Goal: Task Accomplishment & Management: Complete application form

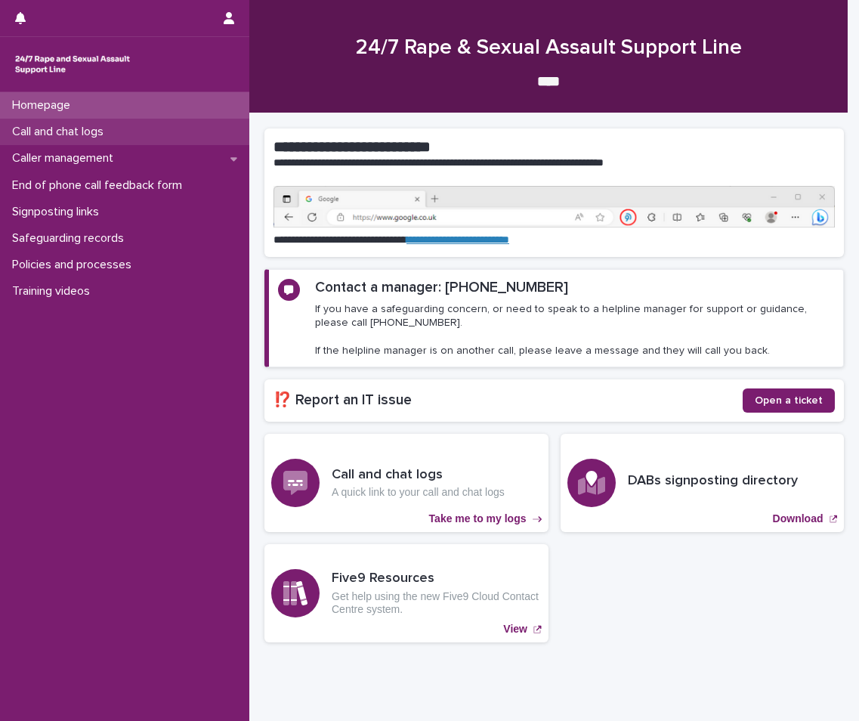
click at [129, 122] on div "Call and chat logs" at bounding box center [124, 132] width 249 height 26
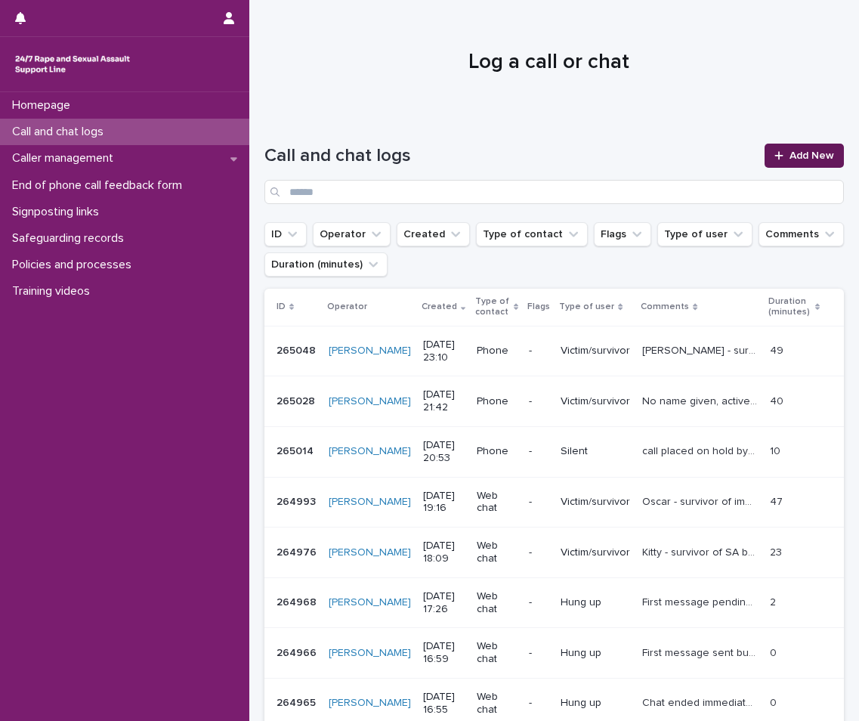
click at [800, 158] on span "Add New" at bounding box center [811, 155] width 45 height 11
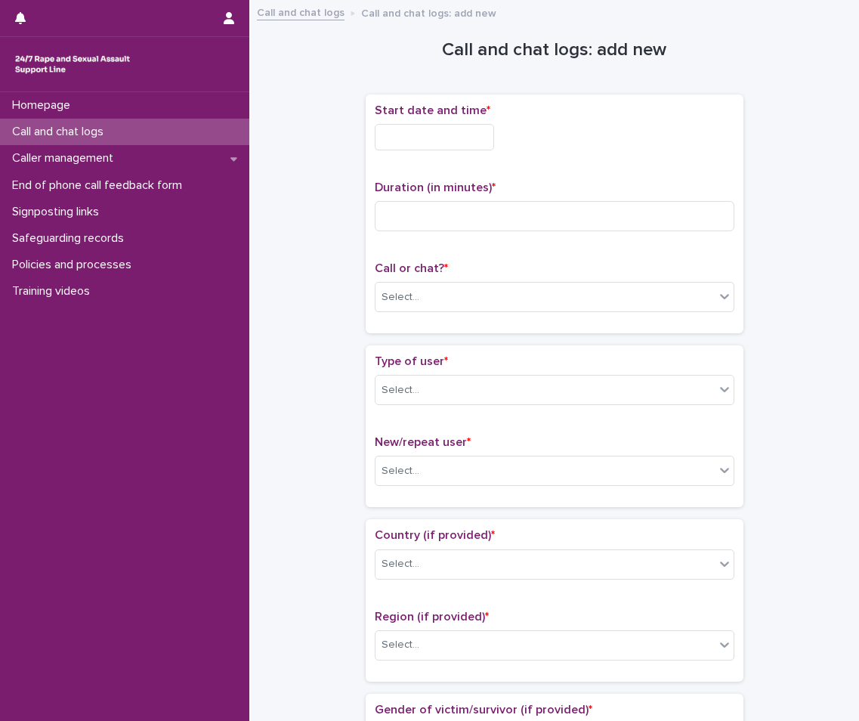
click at [421, 132] on input "text" at bounding box center [434, 137] width 119 height 26
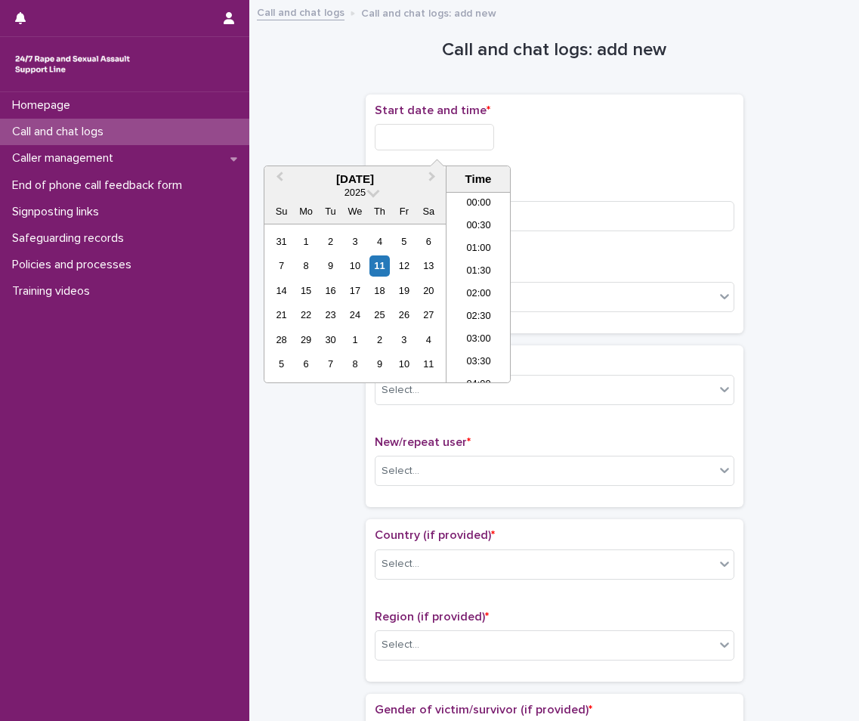
scroll to position [898, 0]
click at [483, 320] on li "22:30" at bounding box center [478, 325] width 64 height 23
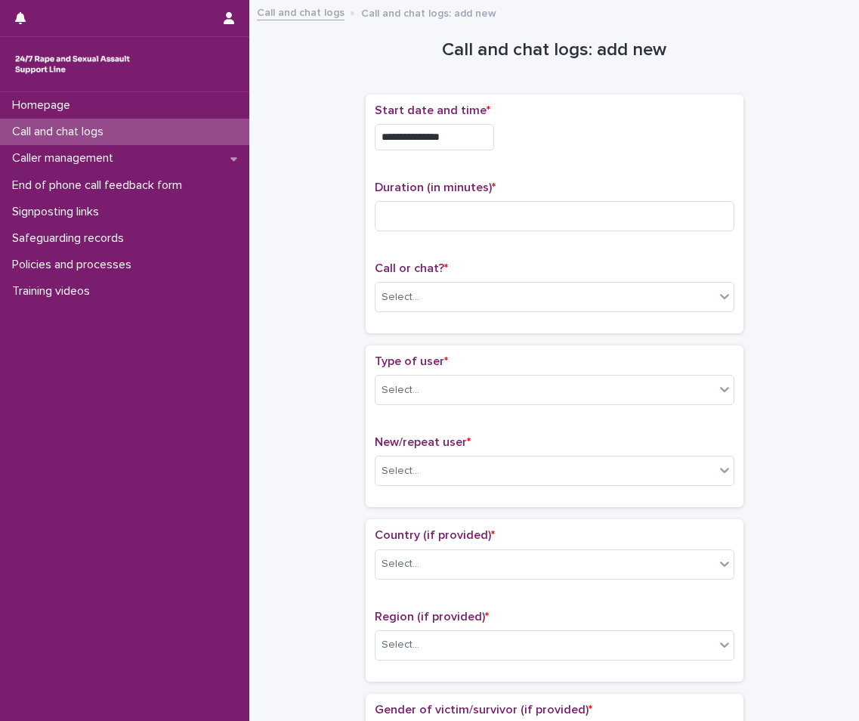
click at [470, 124] on input "**********" at bounding box center [434, 137] width 119 height 26
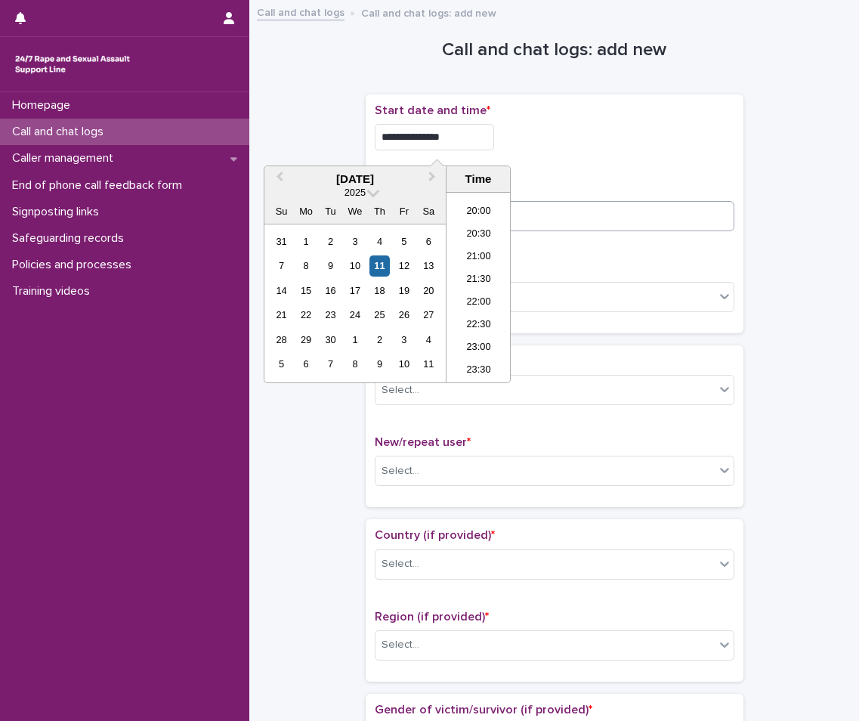
type input "**********"
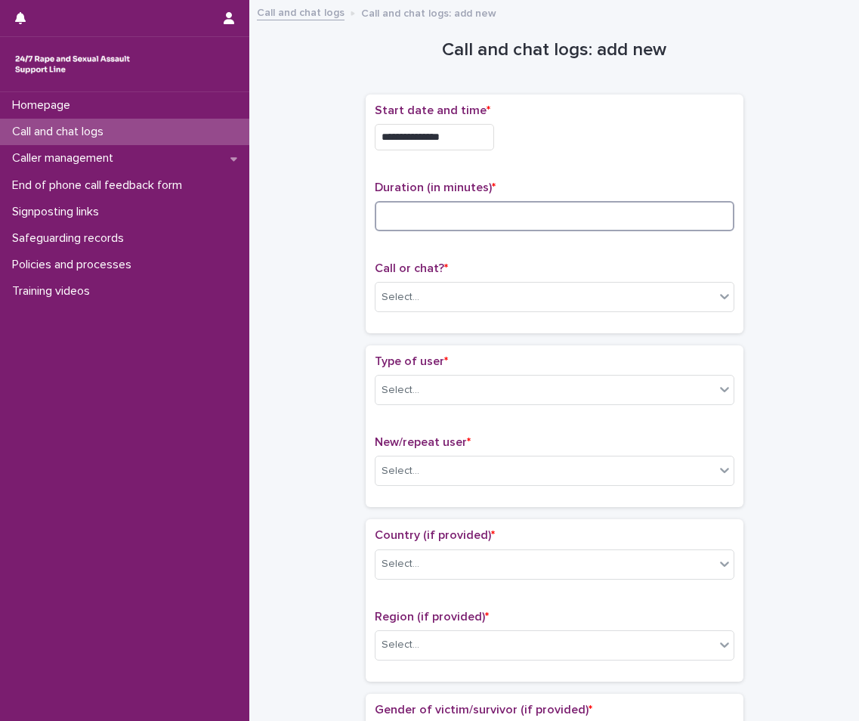
click at [615, 216] on input at bounding box center [555, 216] width 360 height 30
type input "*"
click at [615, 279] on div "Call or chat? * Select..." at bounding box center [555, 292] width 360 height 63
click at [513, 310] on div "Select..." at bounding box center [555, 297] width 360 height 30
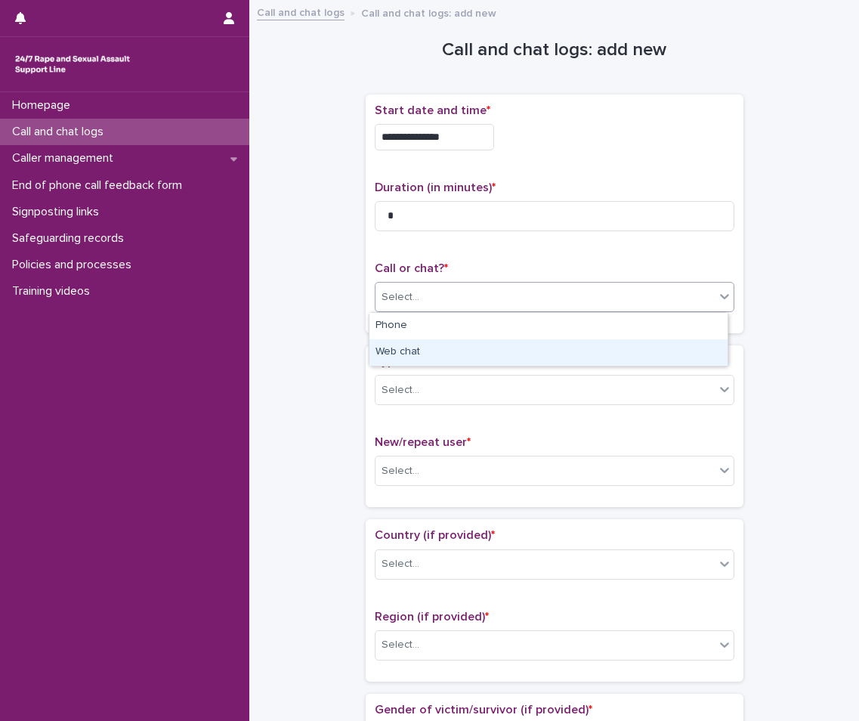
click at [418, 352] on div "Web chat" at bounding box center [548, 352] width 358 height 26
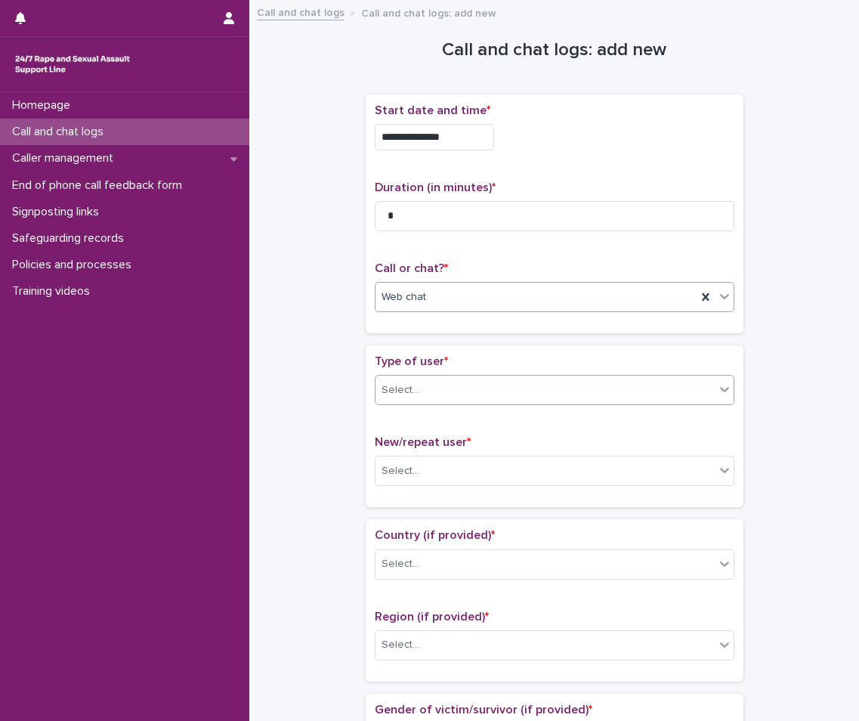
click at [418, 396] on div "Select..." at bounding box center [544, 390] width 339 height 25
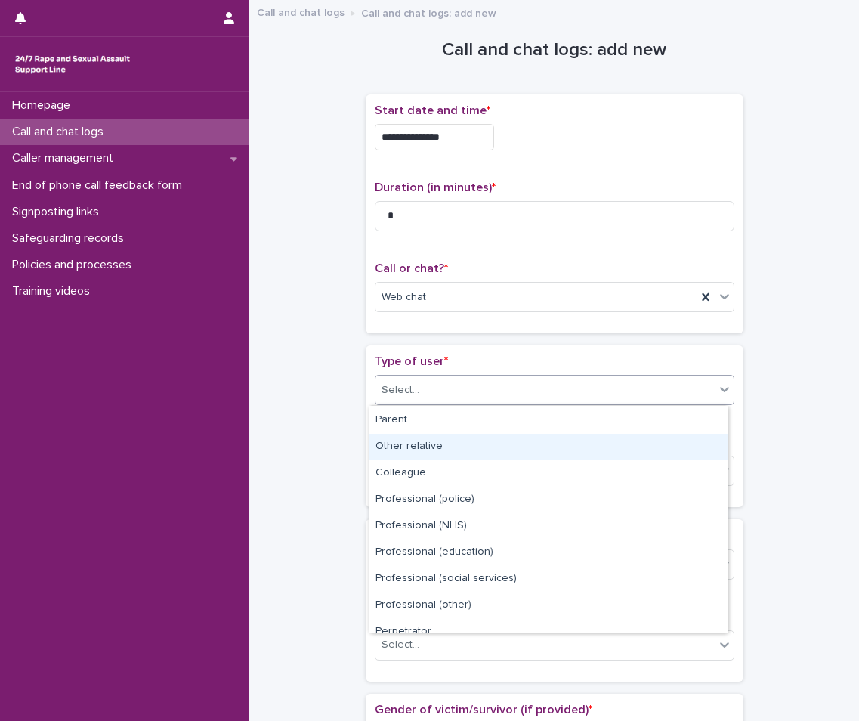
scroll to position [170, 0]
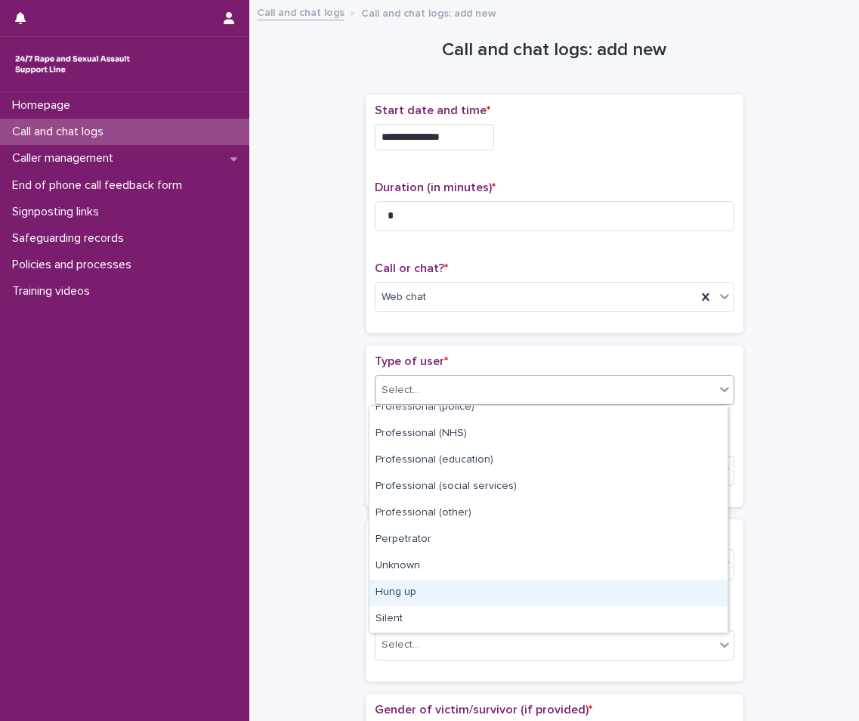
click at [458, 597] on div "Hung up" at bounding box center [548, 592] width 358 height 26
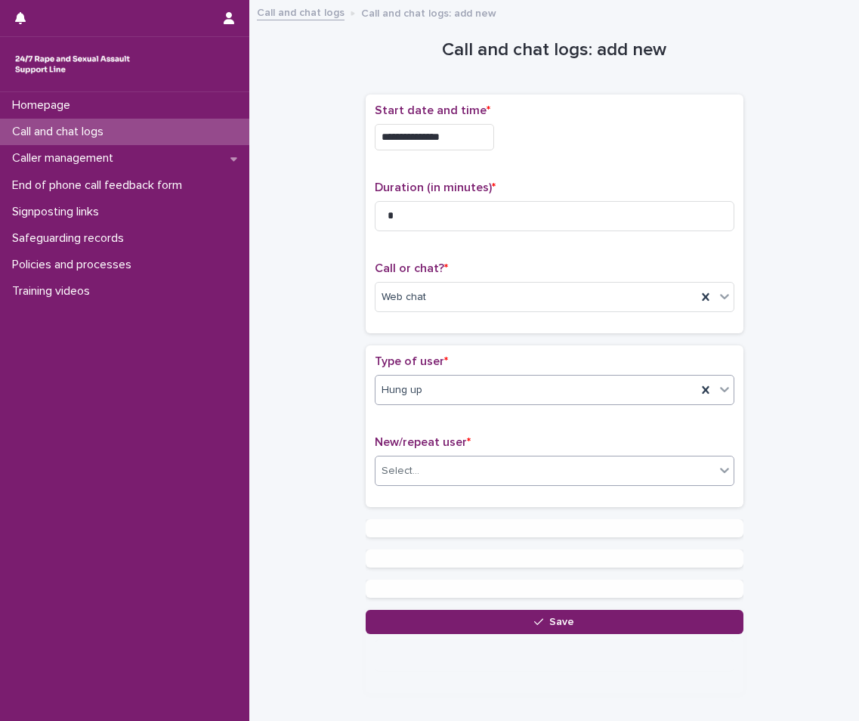
click at [442, 475] on div "Select..." at bounding box center [544, 470] width 339 height 25
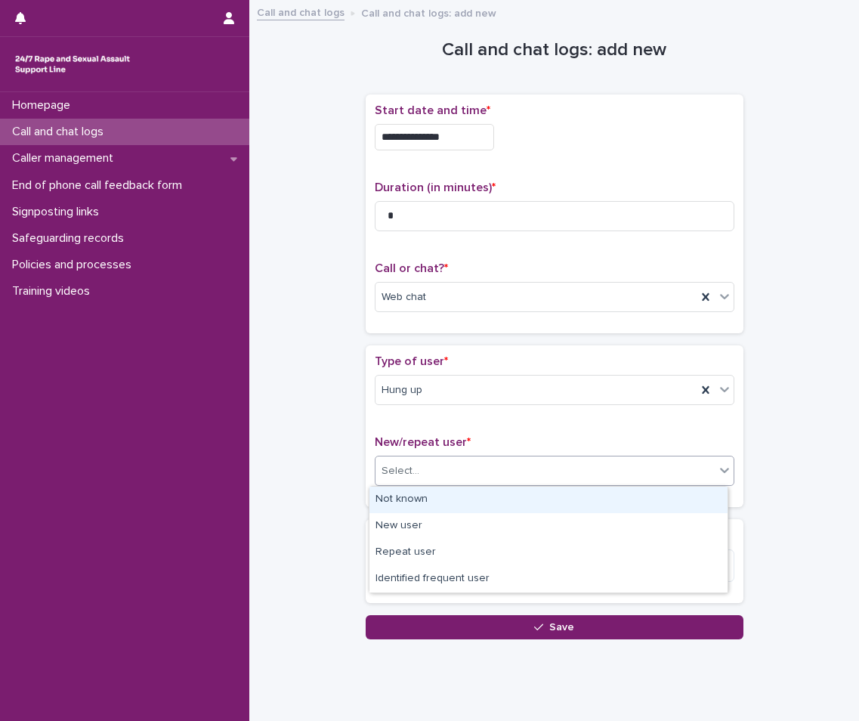
click at [418, 510] on div "Not known" at bounding box center [548, 499] width 358 height 26
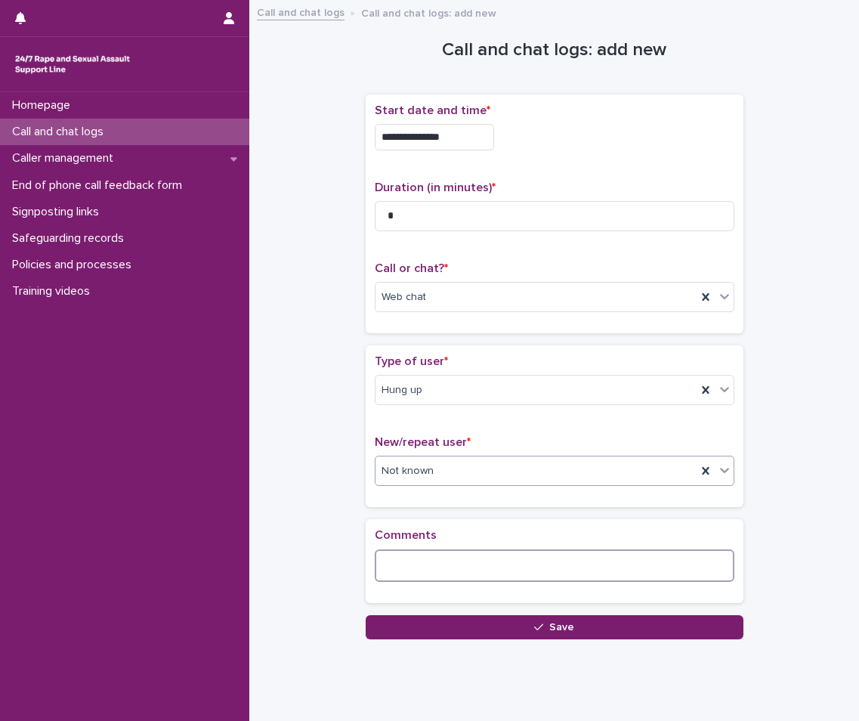
click at [421, 576] on textarea at bounding box center [555, 565] width 360 height 32
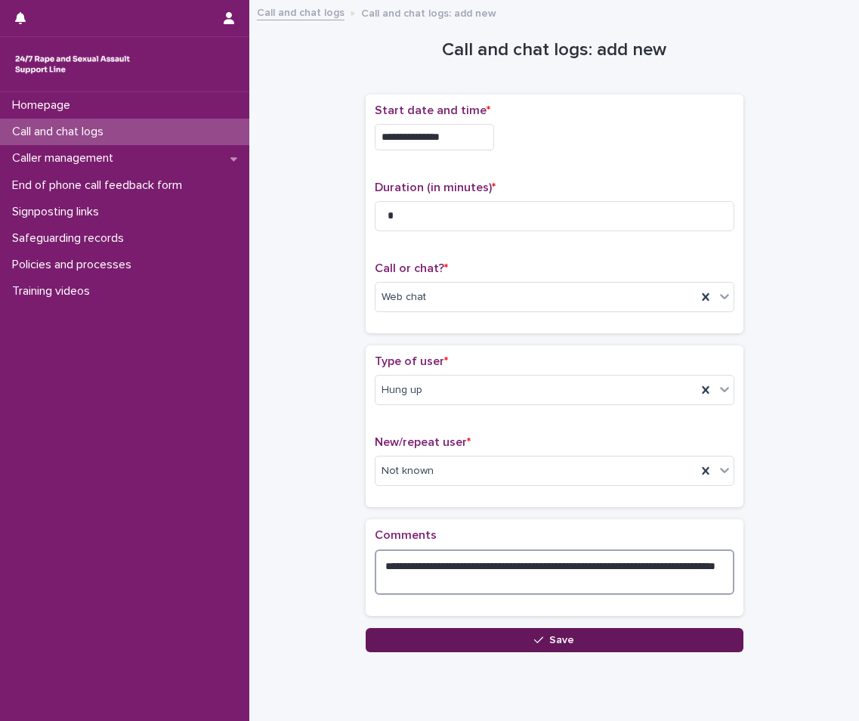
type textarea "**********"
click at [497, 647] on button "Save" at bounding box center [555, 640] width 378 height 24
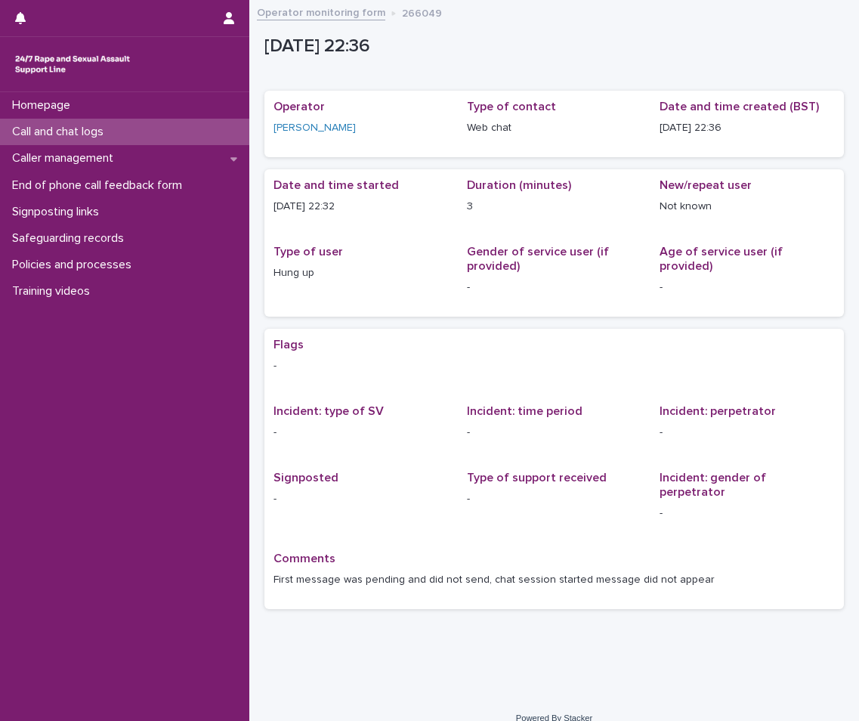
click at [77, 132] on p "Call and chat logs" at bounding box center [61, 132] width 110 height 14
